Goal: Task Accomplishment & Management: Complete application form

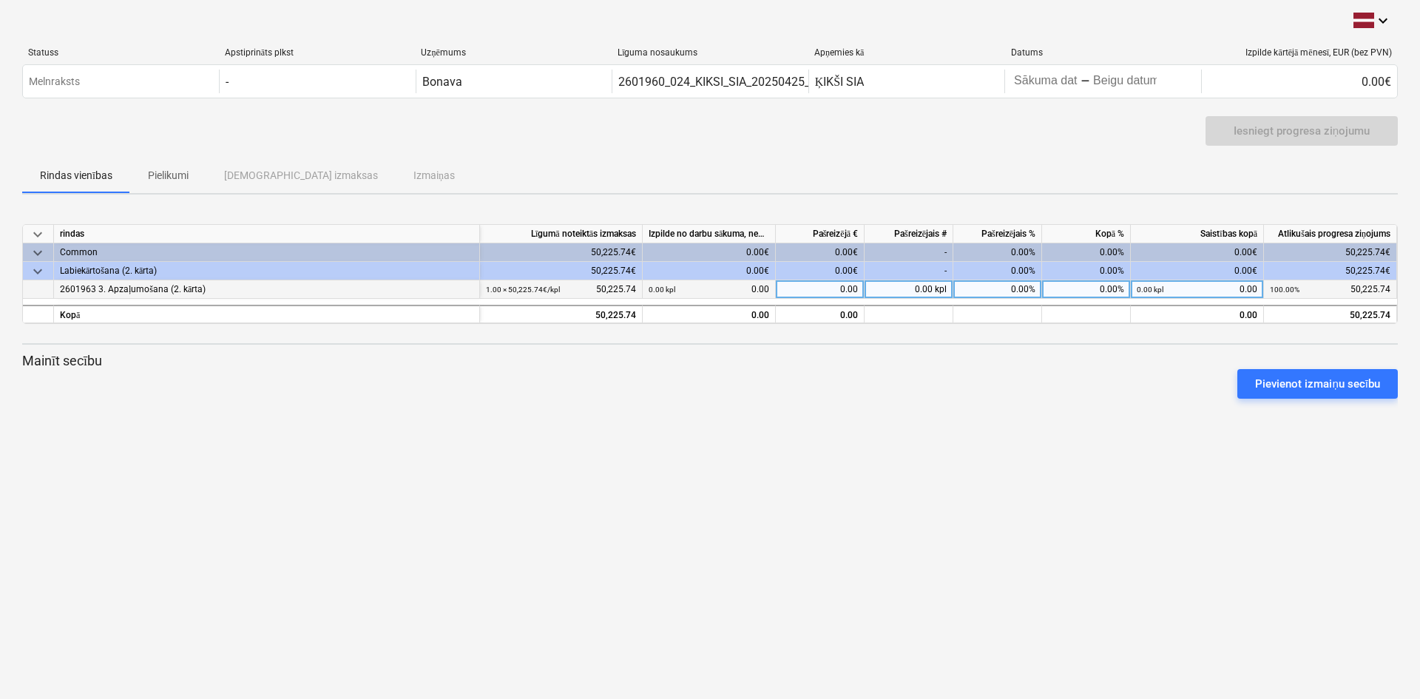
click at [814, 289] on div "0.00" at bounding box center [820, 289] width 89 height 18
type input "8062"
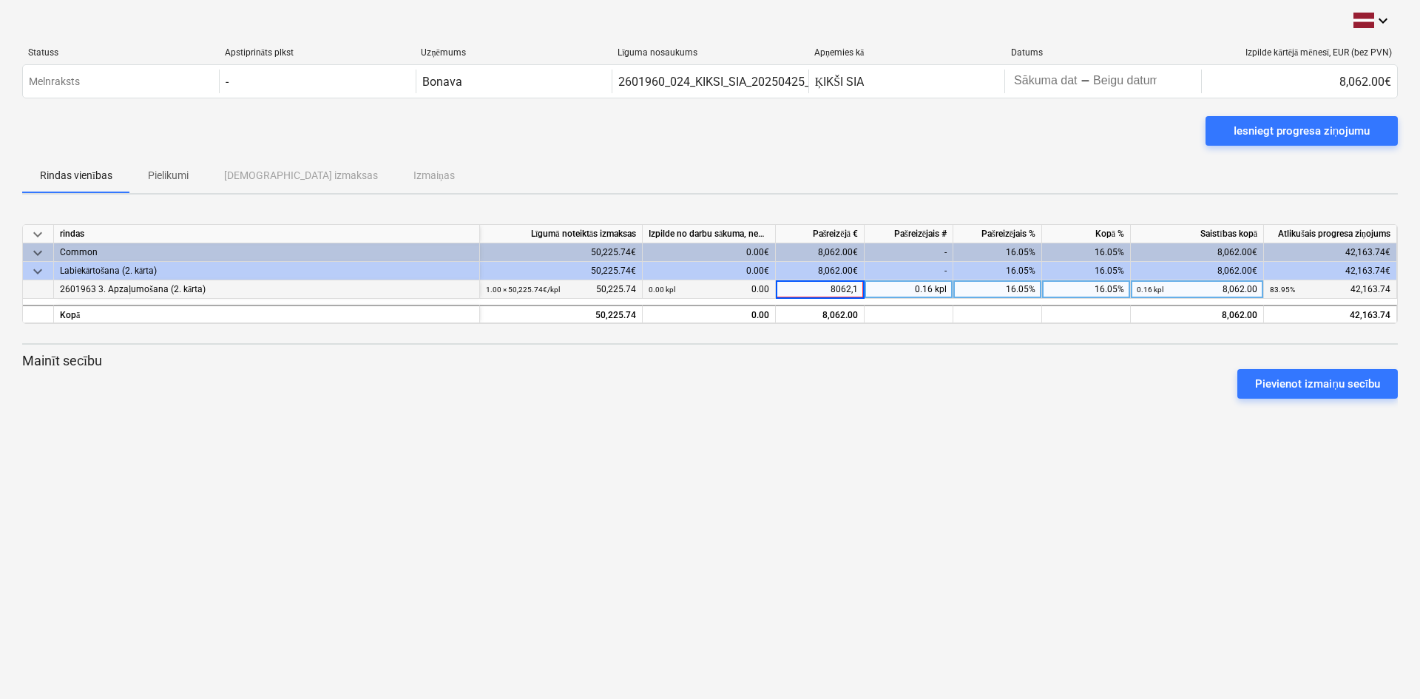
type input "8062,15"
click at [1033, 456] on div "keyboard_arrow_down Statuss Apstiprināts plkst Uzņēmums Līguma nosaukums Apņemi…" at bounding box center [710, 349] width 1420 height 699
click at [1243, 134] on div "Iesniegt progresa ziņojumu" at bounding box center [1302, 130] width 136 height 19
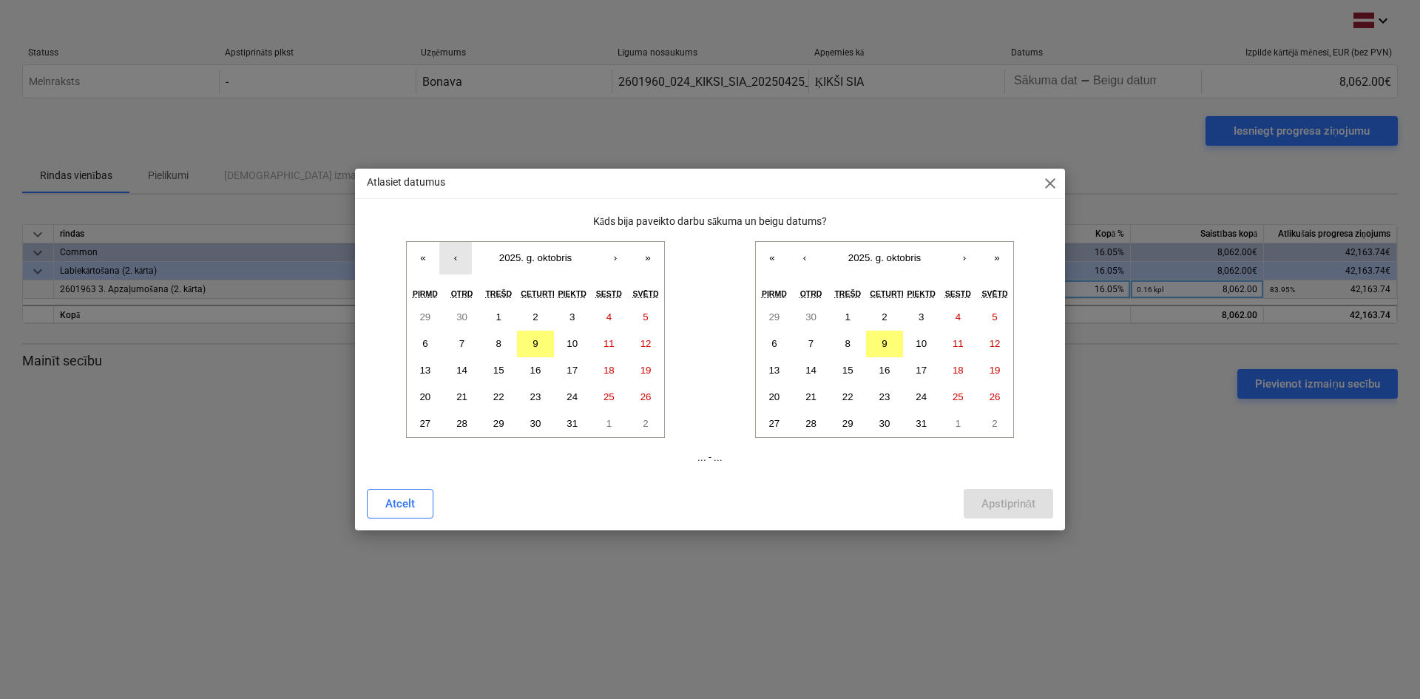
click at [456, 254] on button "‹" at bounding box center [455, 258] width 33 height 33
click at [430, 319] on button "1" at bounding box center [425, 317] width 37 height 27
click at [807, 258] on button "‹" at bounding box center [804, 258] width 33 height 33
click at [805, 419] on button "30" at bounding box center [811, 423] width 37 height 27
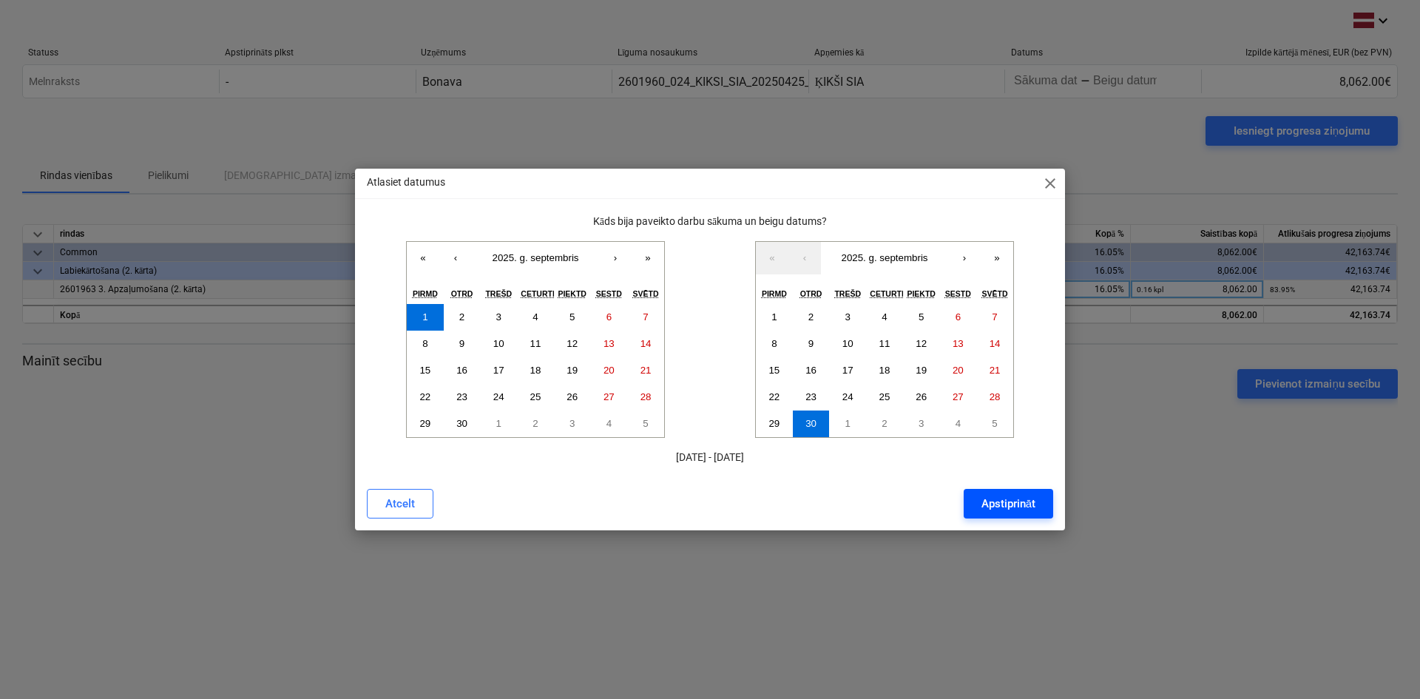
click at [999, 497] on div "Apstiprināt" at bounding box center [1008, 503] width 54 height 19
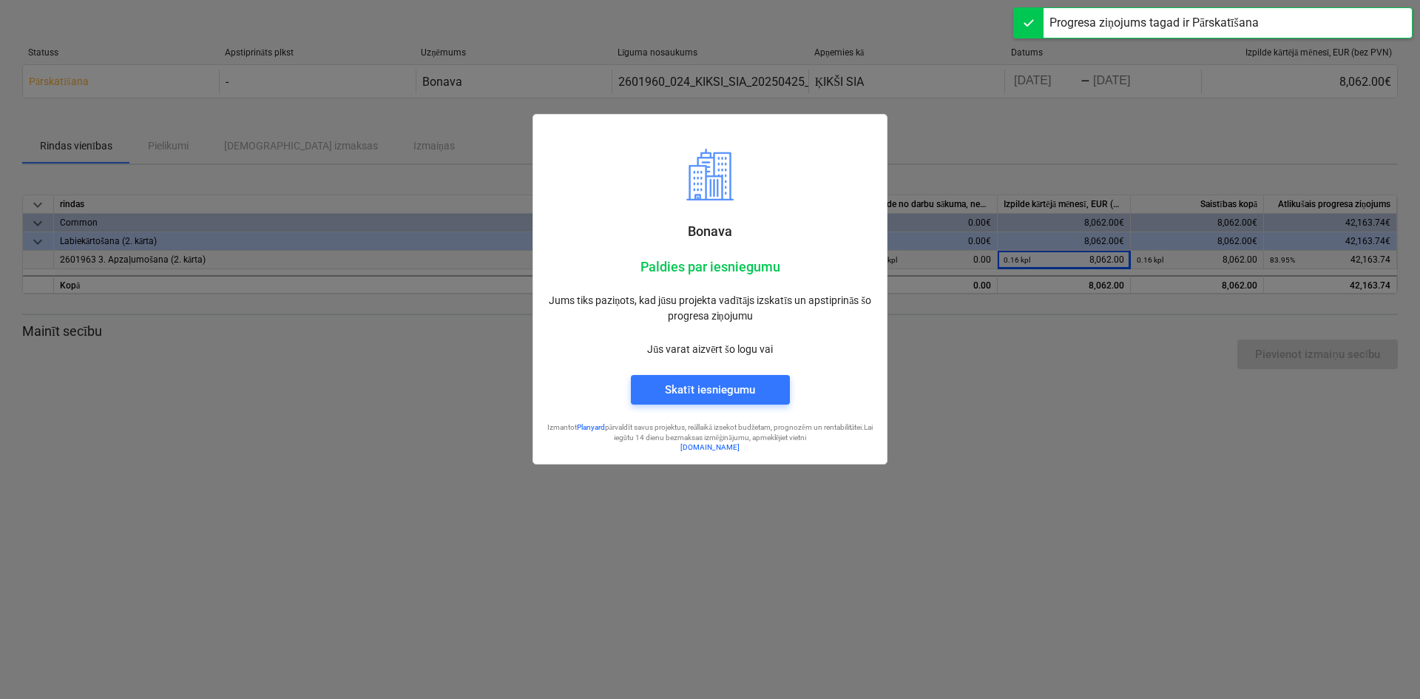
click at [964, 485] on div at bounding box center [710, 349] width 1420 height 699
click at [660, 388] on span "Skatīt iesniegumu" at bounding box center [711, 389] width 124 height 19
